Goal: Task Accomplishment & Management: Manage account settings

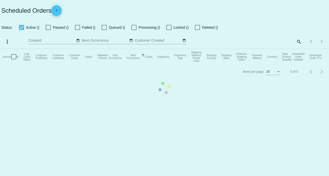
drag, startPoint x: 0, startPoint y: 0, endPoint x: 298, endPoint y: 41, distance: 301.1
click at [298, 49] on mat-table "Actions Id Last Cycle Status Customer FirstName Customer LastName Customer Emai…" at bounding box center [164, 57] width 329 height 16
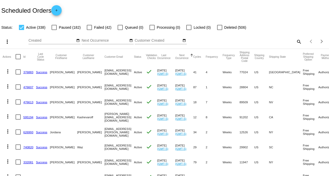
click at [295, 41] on mat-icon "search" at bounding box center [298, 42] width 6 height 8
click at [253, 37] on div "Search" at bounding box center [261, 39] width 82 height 10
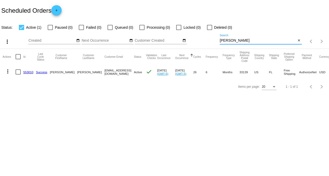
type input "[PERSON_NAME]"
click at [27, 72] on link "553010" at bounding box center [28, 71] width 10 height 3
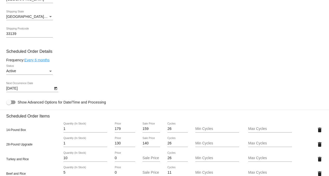
scroll to position [259, 0]
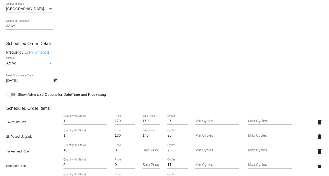
click at [55, 82] on icon "Open calendar" at bounding box center [55, 80] width 3 height 3
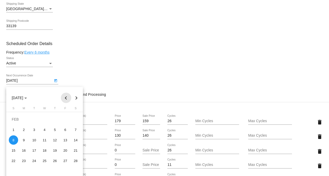
click at [64, 97] on button "Previous month" at bounding box center [66, 98] width 10 height 10
click at [67, 98] on button "Previous month" at bounding box center [66, 98] width 10 height 10
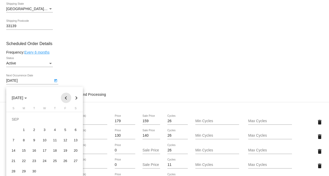
click at [67, 98] on button "Previous month" at bounding box center [66, 98] width 10 height 10
click at [65, 160] on div "29" at bounding box center [65, 160] width 9 height 9
type input "[DATE]"
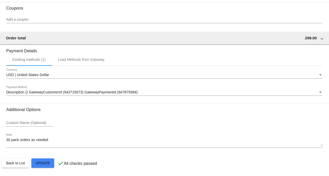
scroll to position [528, 0]
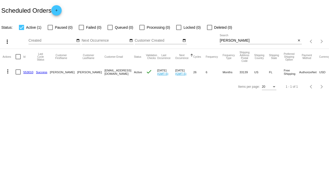
drag, startPoint x: 236, startPoint y: 40, endPoint x: 188, endPoint y: 42, distance: 47.9
click at [188, 42] on div "more_vert Aug Jan Feb Mar [DATE]" at bounding box center [164, 40] width 329 height 18
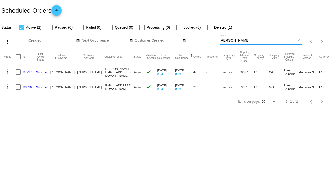
type input "[PERSON_NAME]"
click at [30, 73] on link "377175" at bounding box center [28, 71] width 10 height 3
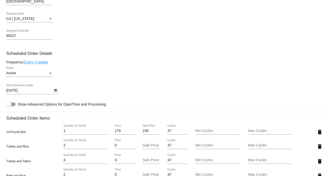
scroll to position [288, 0]
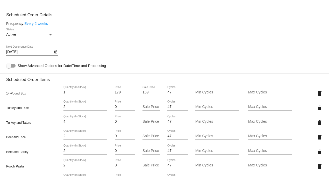
click at [54, 54] on icon "Open calendar" at bounding box center [56, 52] width 4 height 6
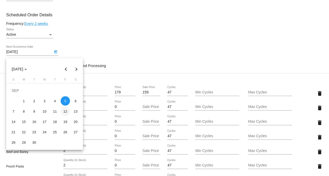
click at [64, 112] on div "12" at bounding box center [65, 111] width 9 height 9
type input "[DATE]"
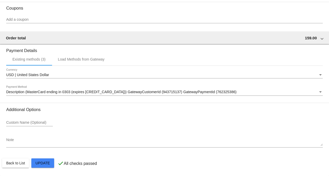
scroll to position [543, 0]
